Goal: Task Accomplishment & Management: Complete application form

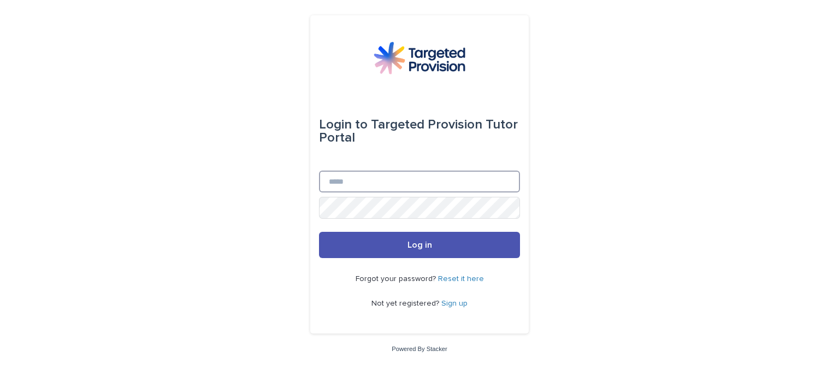
click at [345, 182] on input "Email" at bounding box center [419, 181] width 201 height 22
type input "**********"
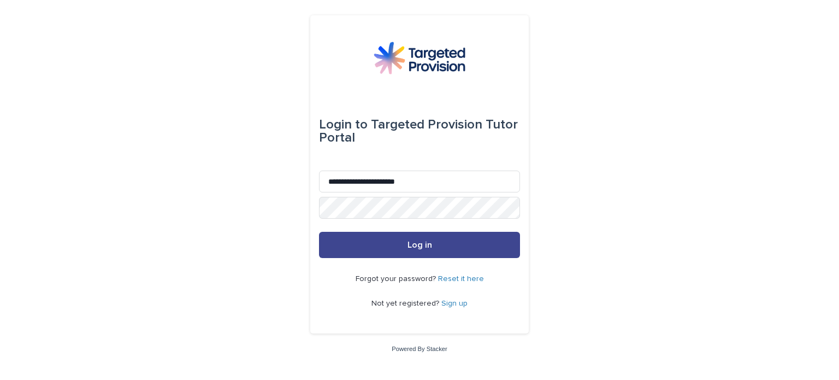
click at [429, 245] on span "Log in" at bounding box center [419, 244] width 25 height 9
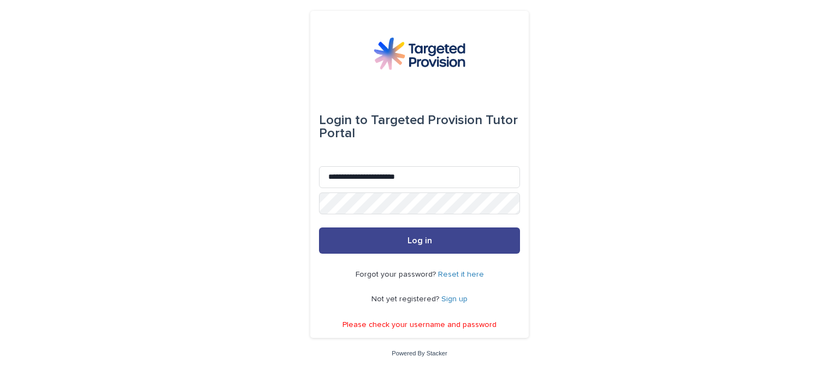
click at [417, 246] on button "Log in" at bounding box center [419, 240] width 201 height 26
click at [430, 240] on span "Log in" at bounding box center [419, 240] width 25 height 9
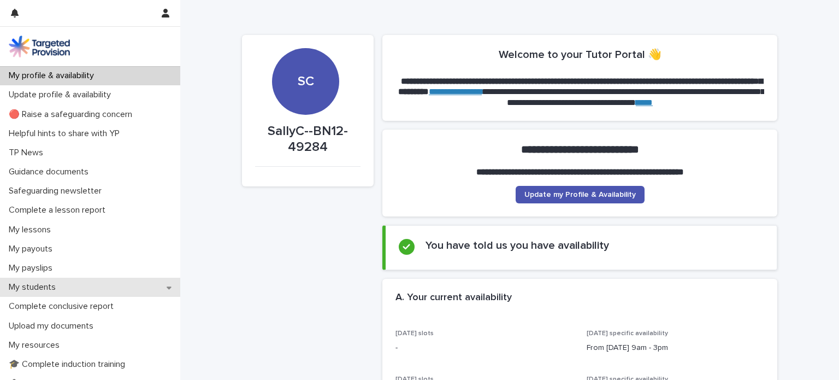
click at [42, 287] on p "My students" at bounding box center [34, 287] width 60 height 10
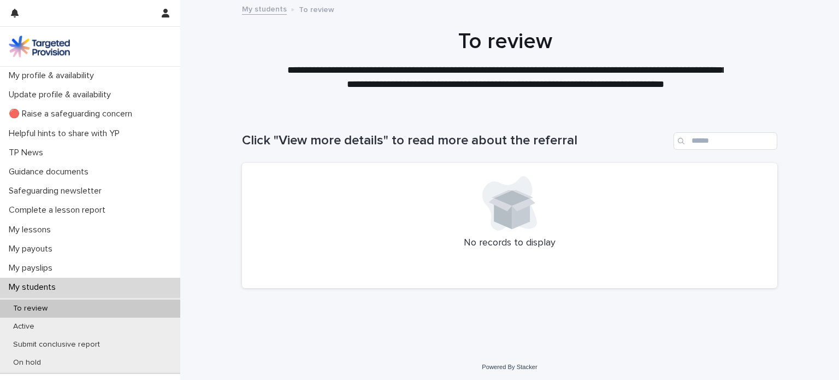
click at [44, 288] on p "My students" at bounding box center [34, 287] width 60 height 10
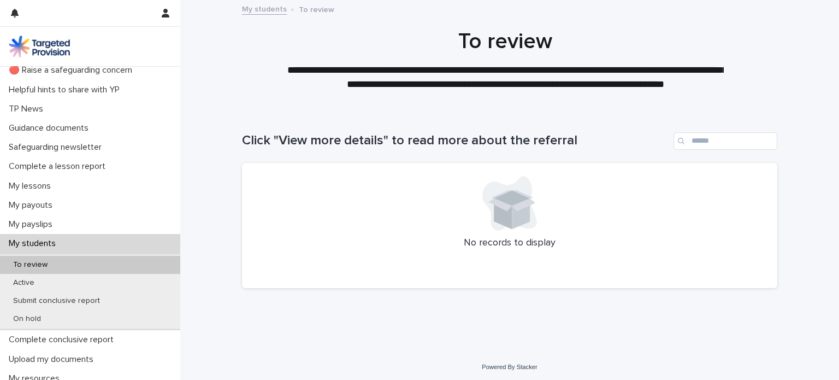
scroll to position [56, 0]
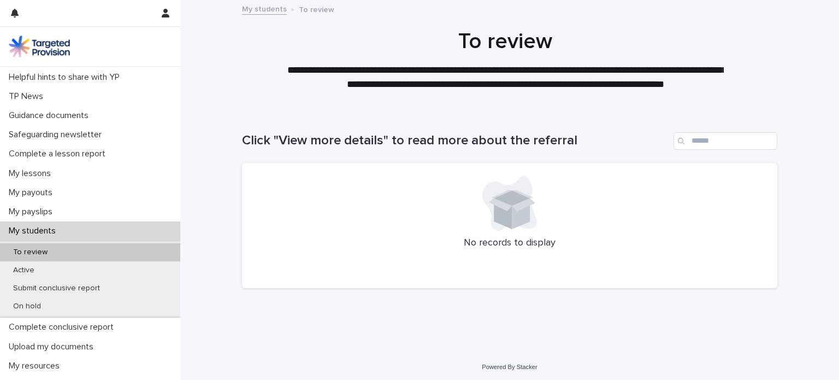
click at [37, 229] on p "My students" at bounding box center [34, 231] width 60 height 10
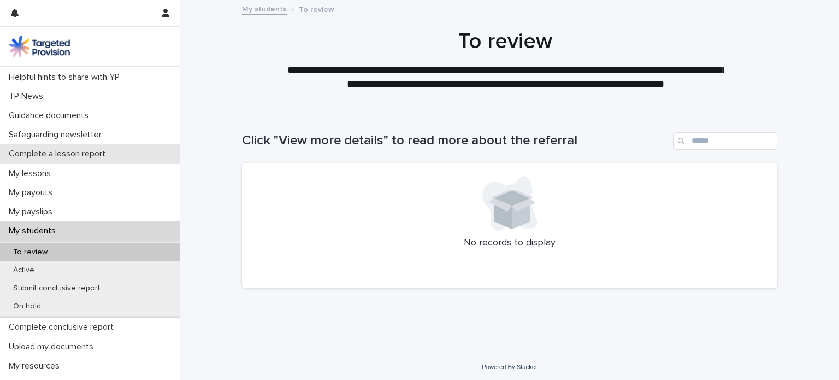
click at [74, 152] on p "Complete a lesson report" at bounding box center [59, 154] width 110 height 10
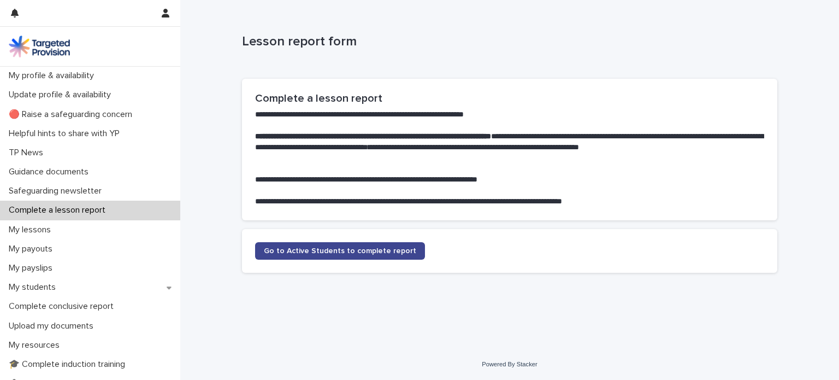
click at [380, 246] on link "Go to Active Students to complete report" at bounding box center [340, 250] width 170 height 17
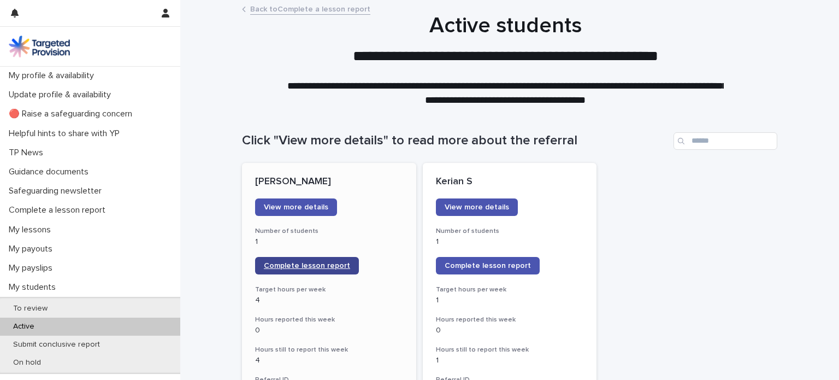
click at [301, 264] on span "Complete lesson report" at bounding box center [307, 266] width 86 height 8
